Goal: Task Accomplishment & Management: Complete application form

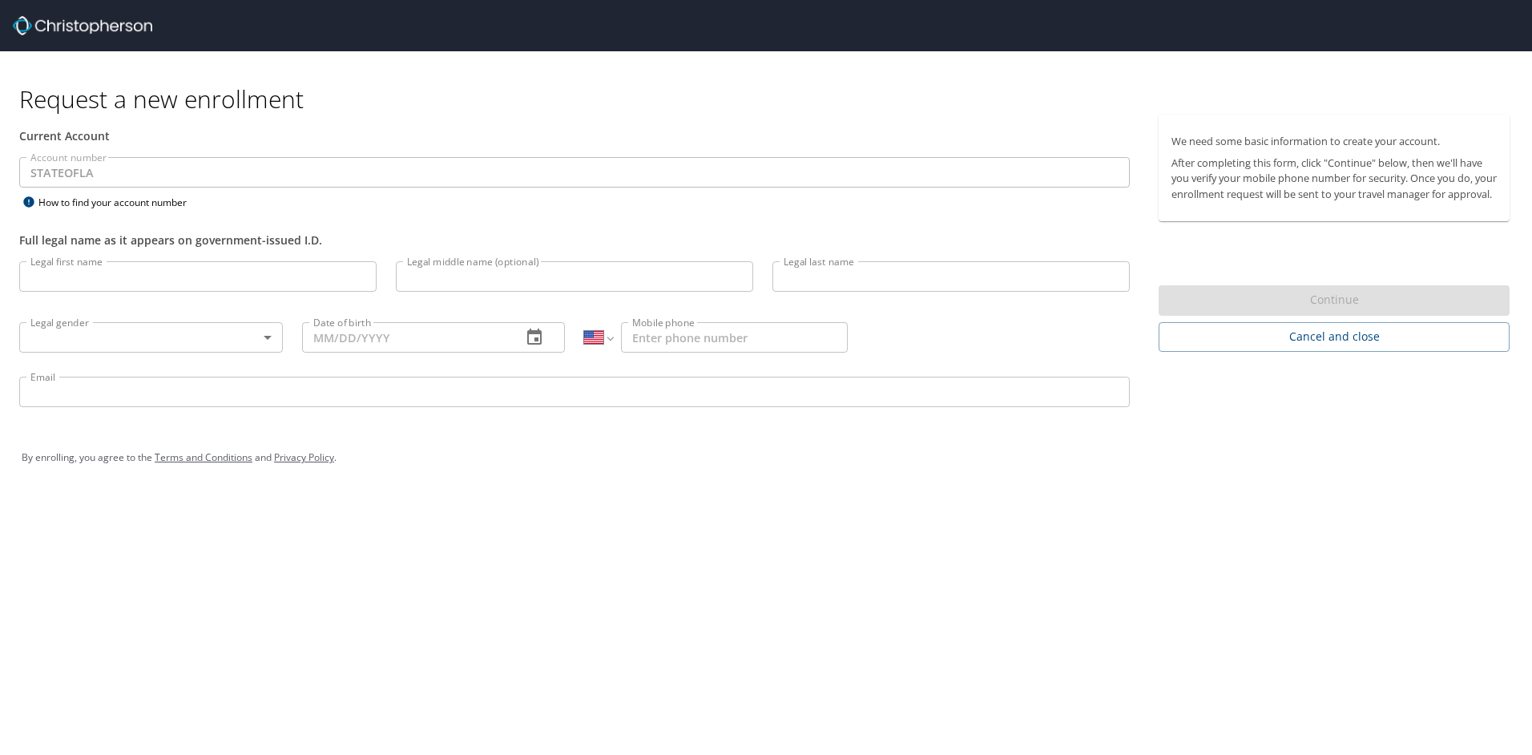
select select "US"
click at [157, 268] on input "Legal first name" at bounding box center [197, 276] width 357 height 30
type input "[PERSON_NAME]"
click at [479, 280] on input "Legal middle name (optional)" at bounding box center [574, 276] width 357 height 30
click at [808, 278] on input "Legal last name" at bounding box center [950, 276] width 357 height 30
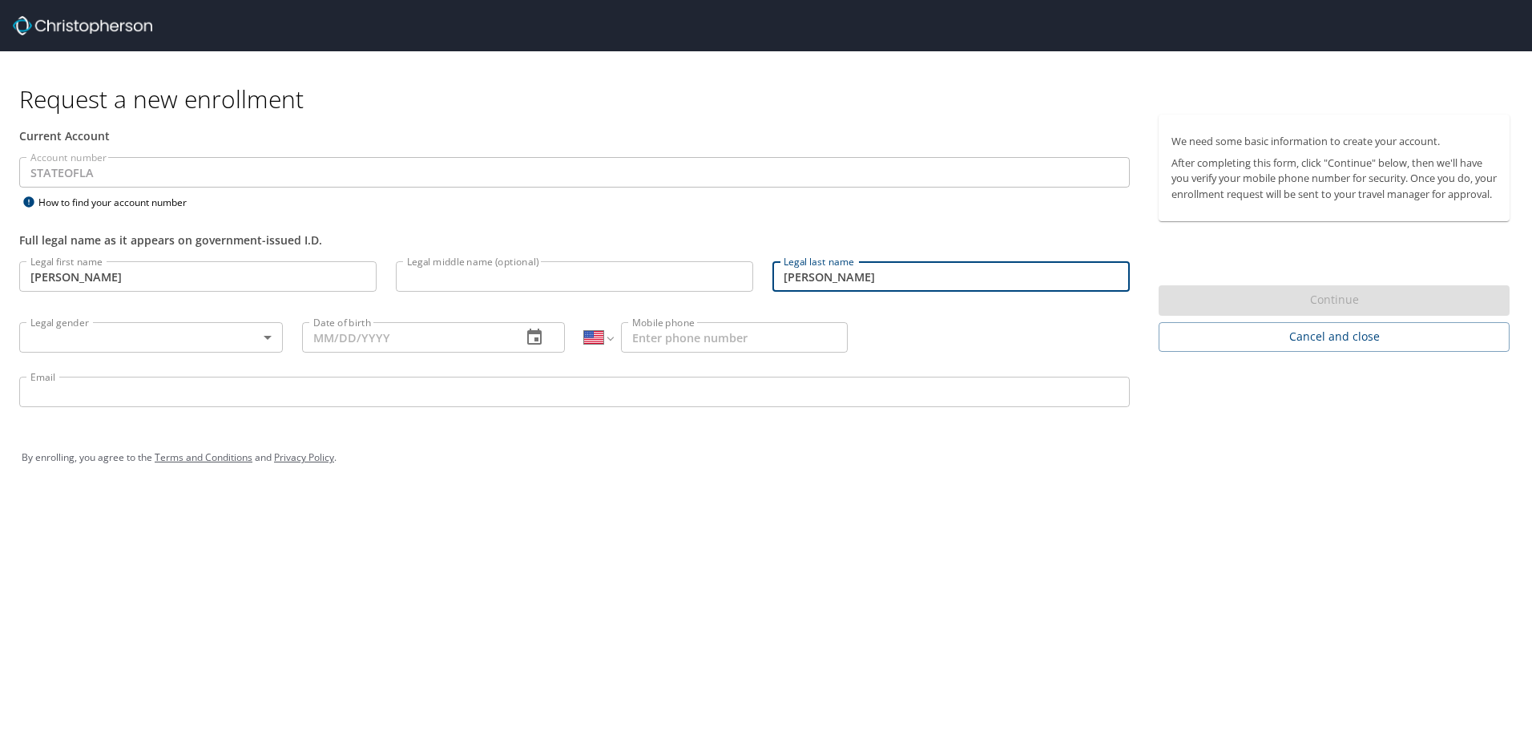
type input "[PERSON_NAME]"
click at [268, 332] on body "Request a new enrollment Current Account Account number STATEOFLA Account numbe…" at bounding box center [766, 377] width 1532 height 755
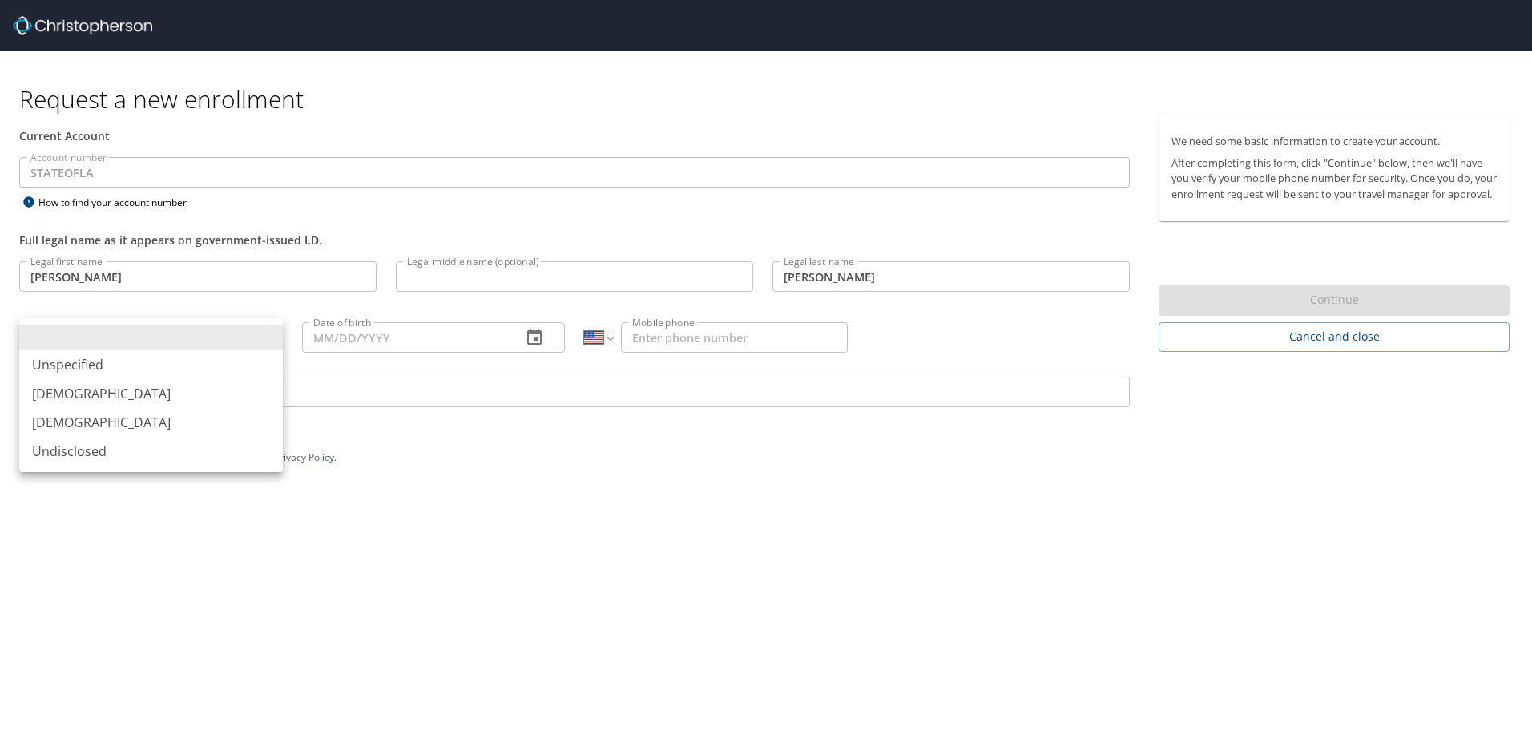
click at [151, 416] on li "[DEMOGRAPHIC_DATA]" at bounding box center [151, 422] width 264 height 29
type input "[DEMOGRAPHIC_DATA]"
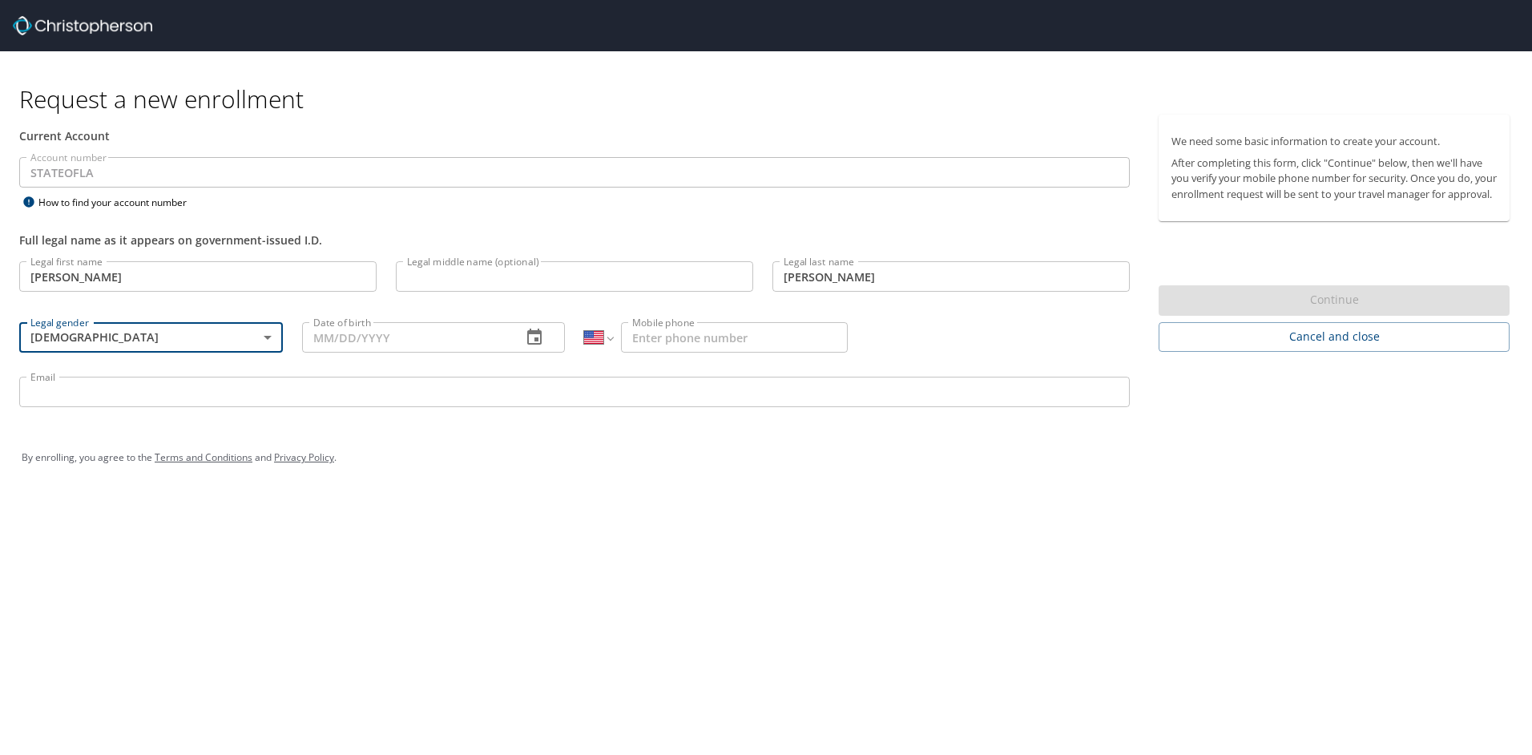
click at [349, 342] on input "Date of birth" at bounding box center [406, 337] width 208 height 30
type input "[DATE]"
click at [800, 345] on input "Mobile phone" at bounding box center [734, 337] width 227 height 30
type input "[PHONE_NUMBER]"
click at [725, 389] on input "Email" at bounding box center [574, 392] width 1110 height 30
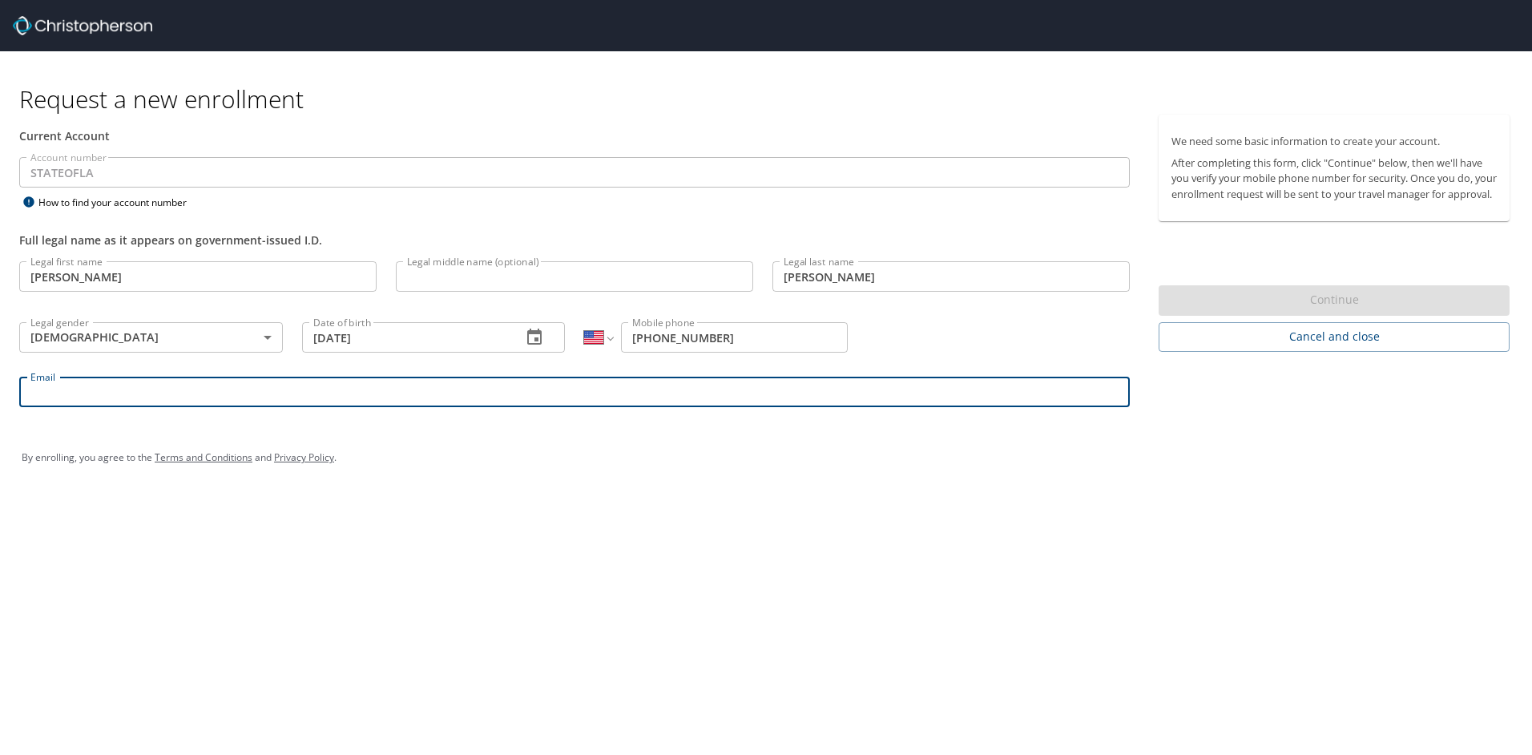
type input "[EMAIL_ADDRESS][DOMAIN_NAME]"
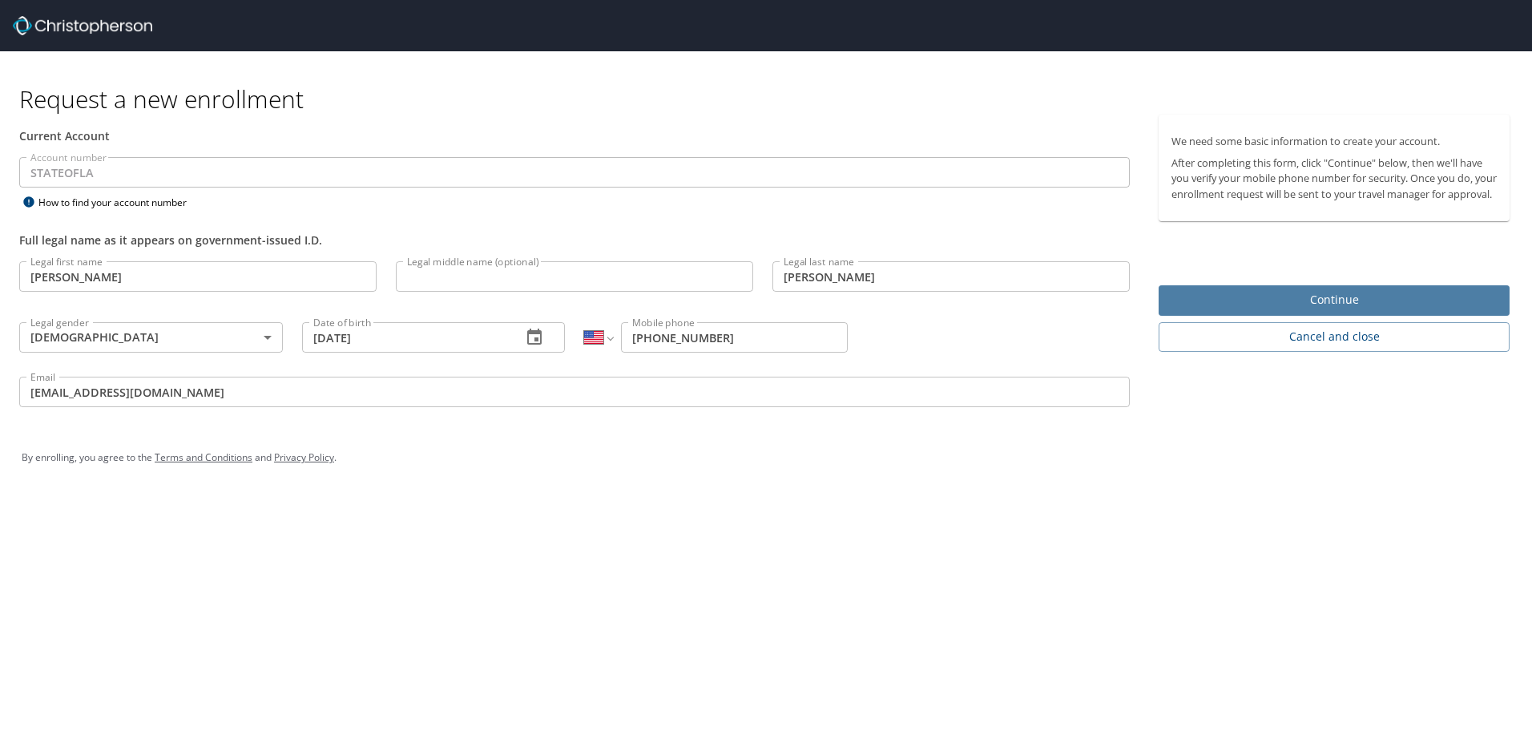
click at [1295, 308] on span "Continue" at bounding box center [1333, 300] width 325 height 20
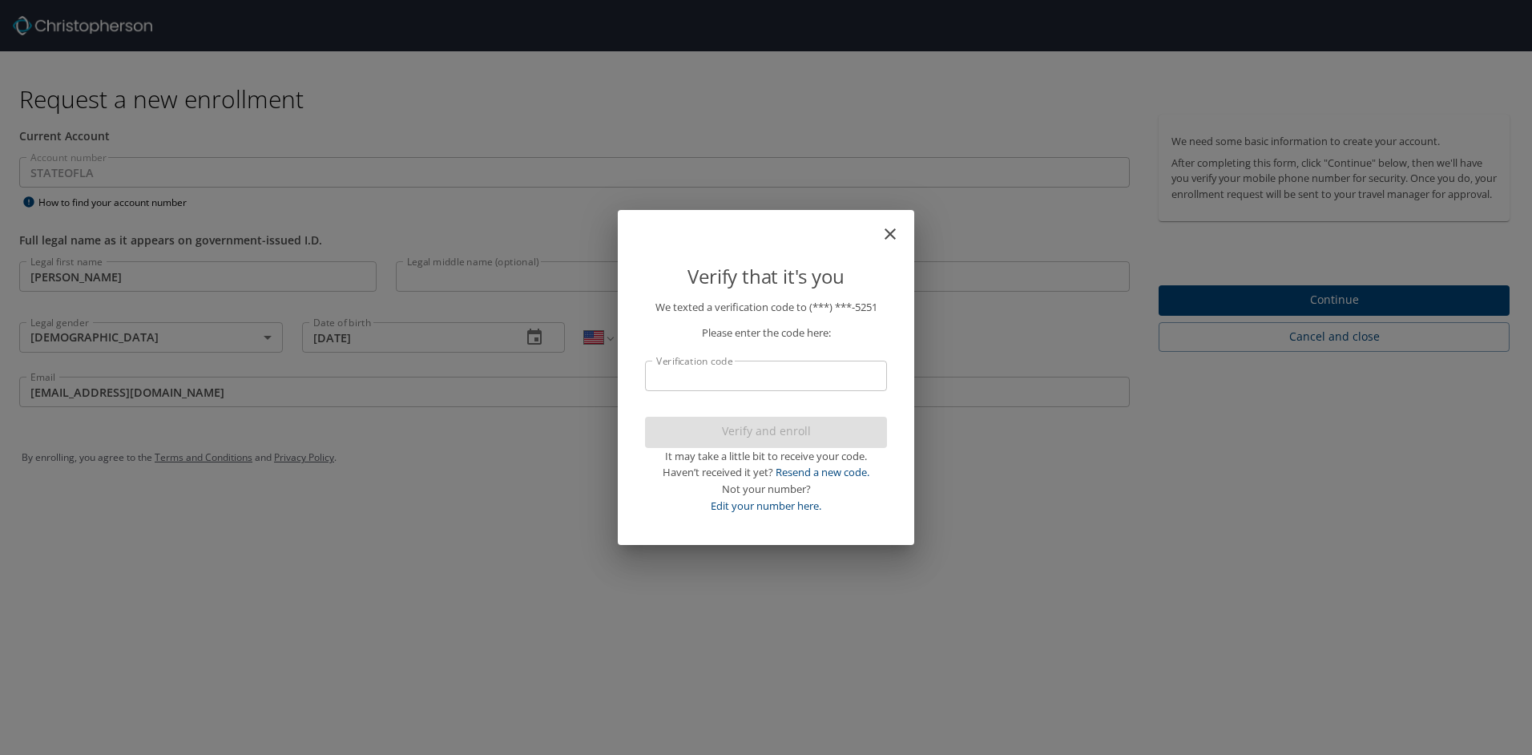
click at [753, 383] on input "Verification code" at bounding box center [766, 376] width 242 height 30
type input "72751"
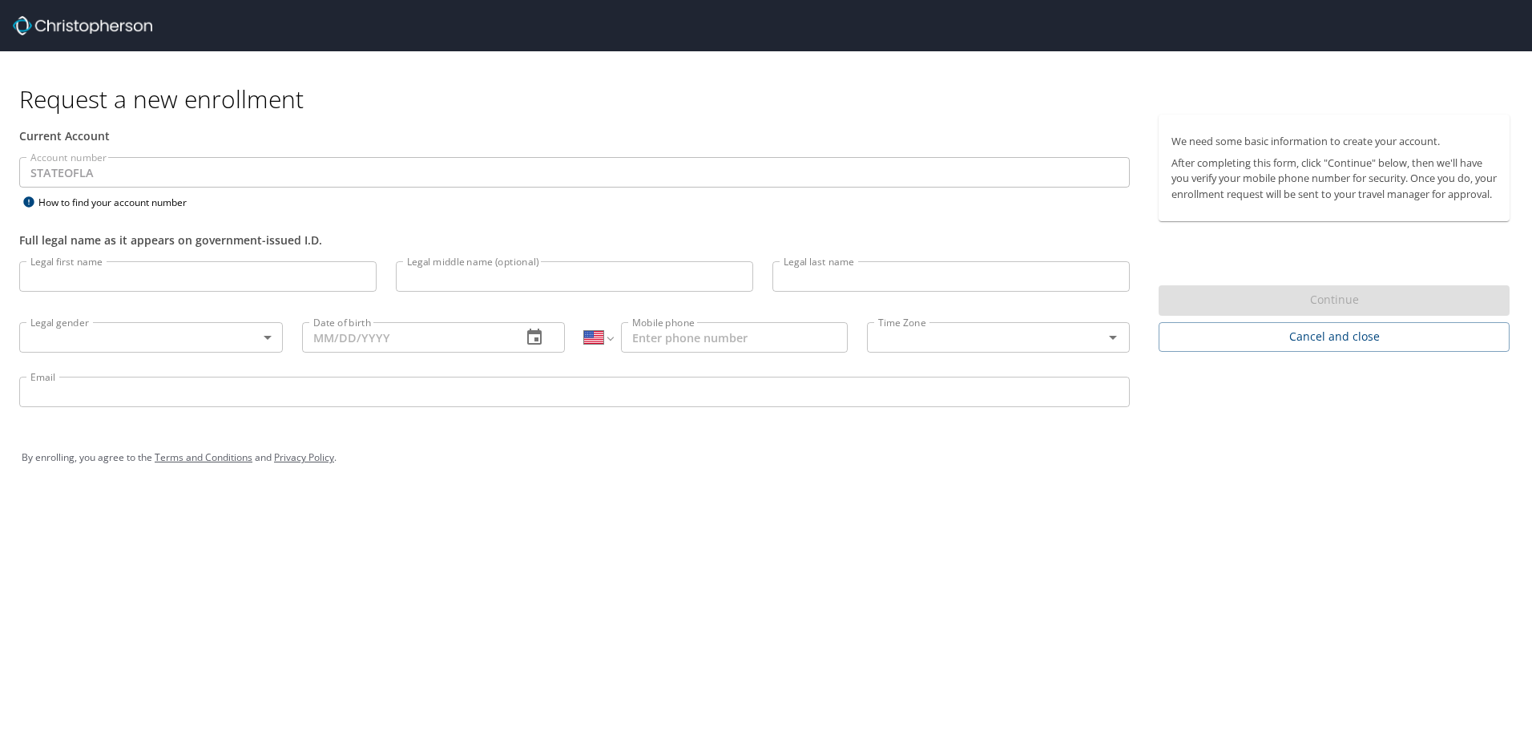
select select "US"
click at [297, 290] on input "Legal first name" at bounding box center [197, 276] width 357 height 30
type input "[PERSON_NAME]"
type input "[DATE]"
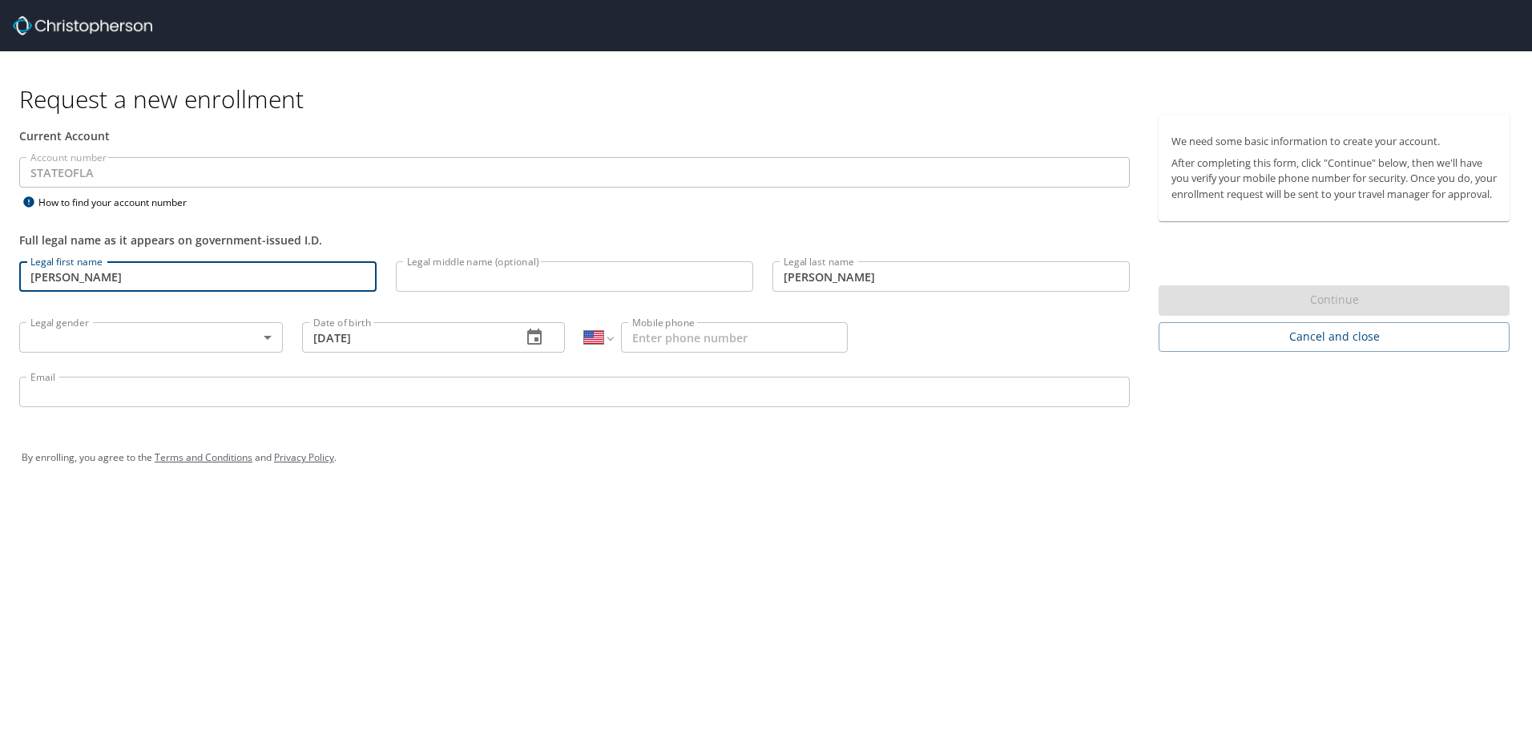
type input "[PHONE_NUMBER]"
type input "[EMAIL_ADDRESS][DOMAIN_NAME]"
click at [187, 337] on body "Request a new enrollment Current Account Account number STATEOFLA Account numbe…" at bounding box center [766, 377] width 1532 height 755
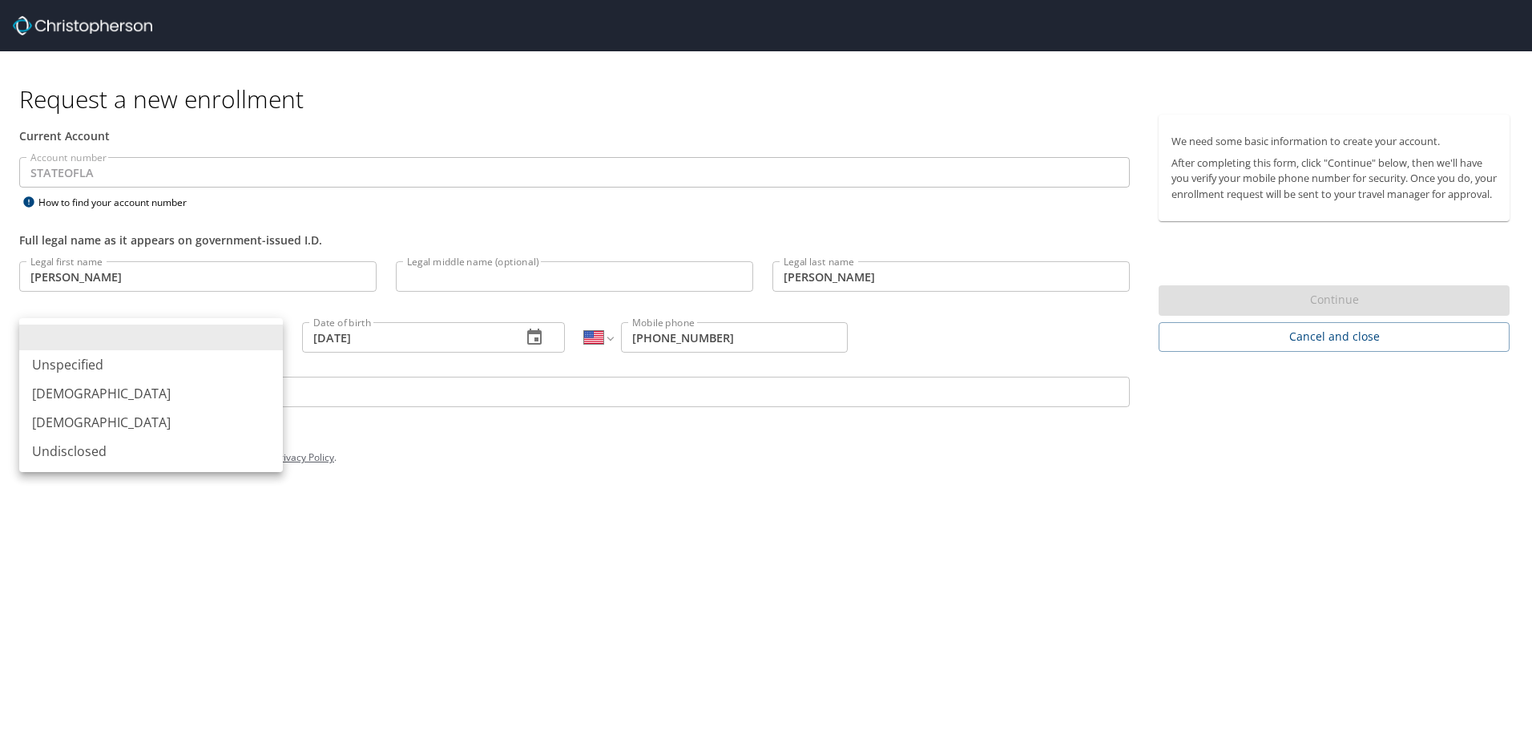
click at [130, 419] on li "[DEMOGRAPHIC_DATA]" at bounding box center [151, 422] width 264 height 29
type input "[DEMOGRAPHIC_DATA]"
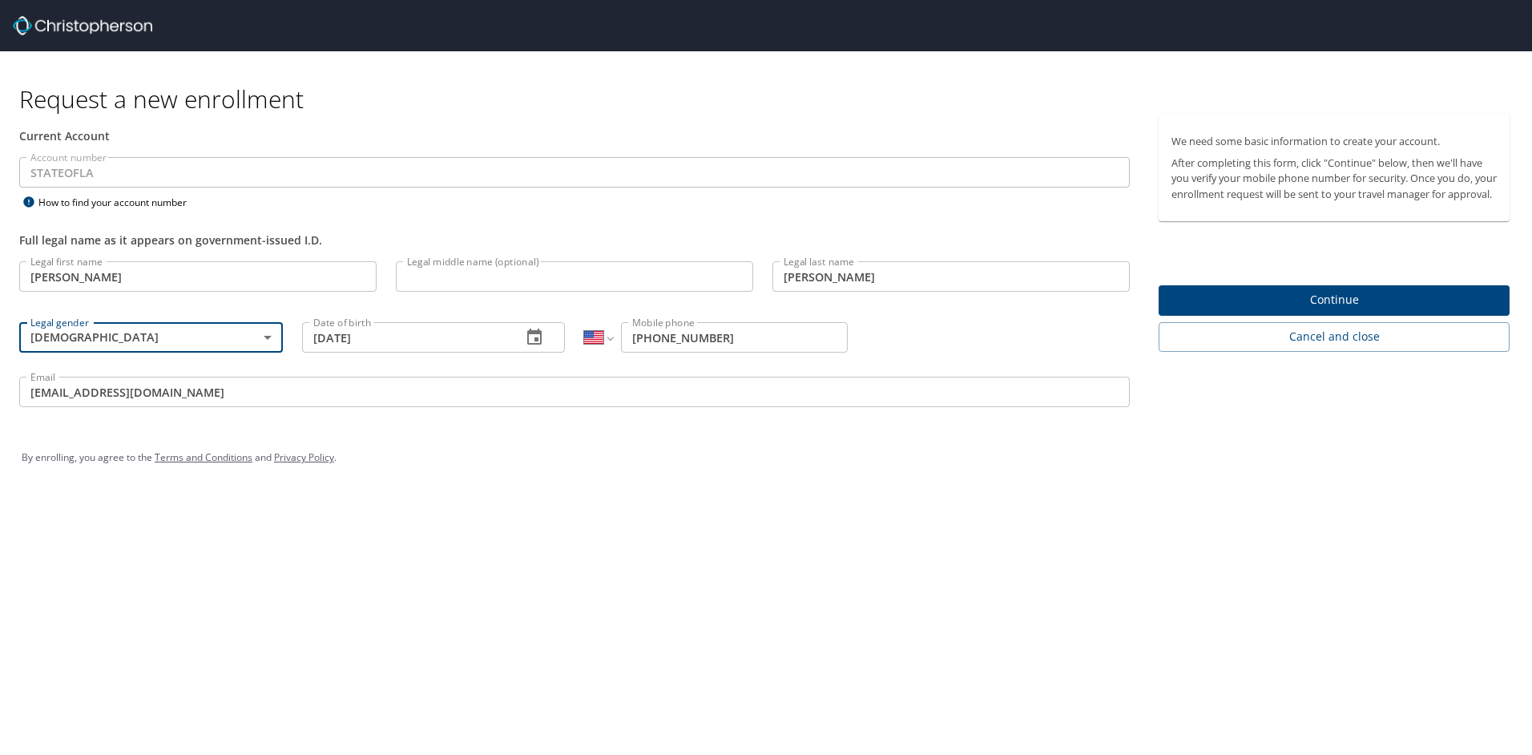
click at [1309, 310] on span "Continue" at bounding box center [1333, 300] width 325 height 20
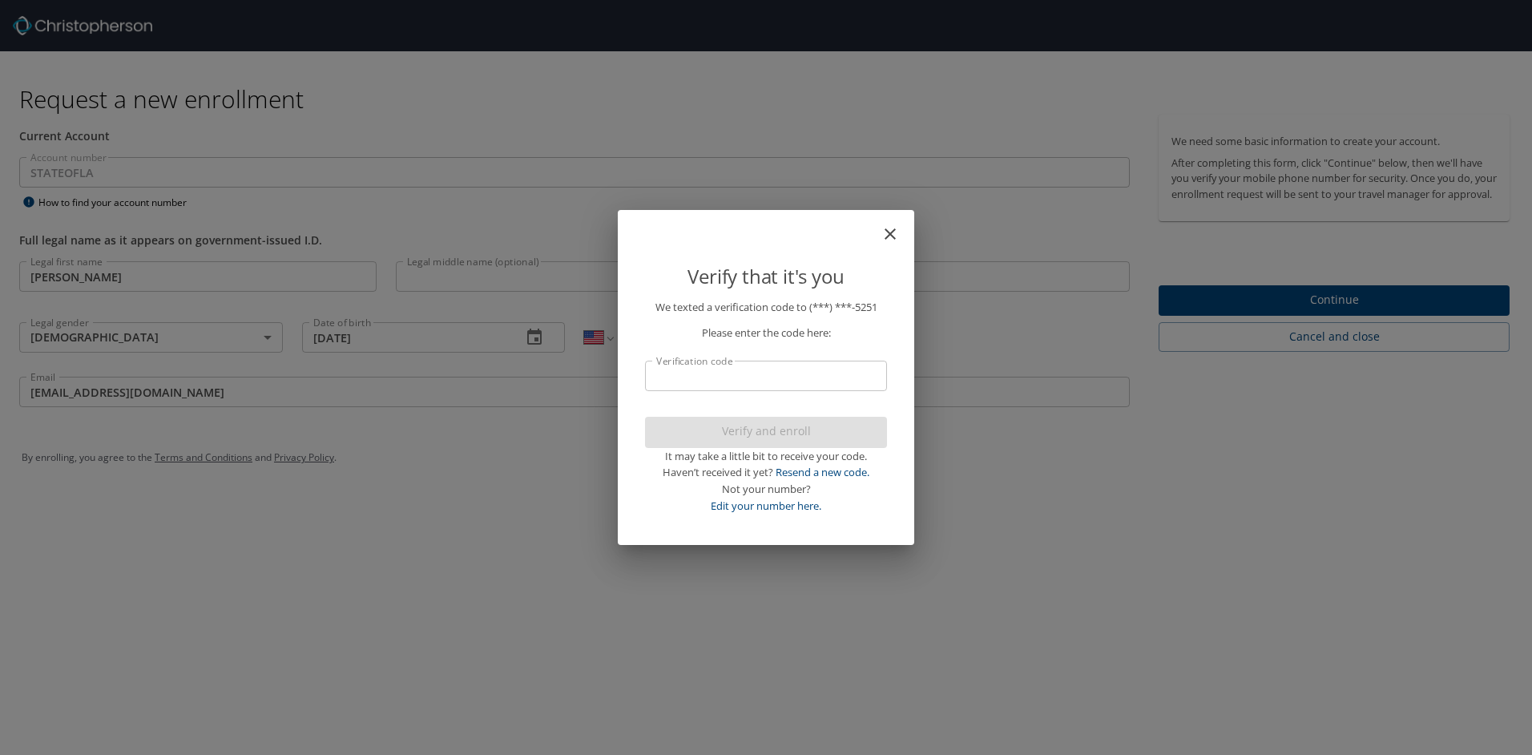
click at [789, 379] on input "Verification code" at bounding box center [766, 376] width 242 height 30
type input "460"
